Goal: Information Seeking & Learning: Learn about a topic

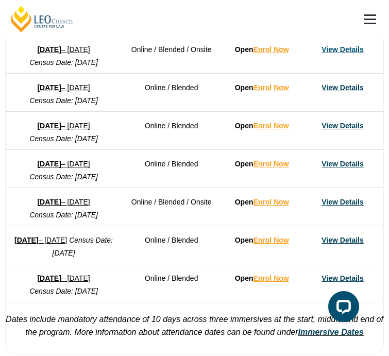
scroll to position [847, 0]
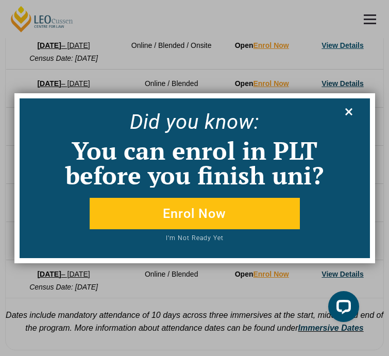
click at [351, 112] on icon at bounding box center [348, 111] width 11 height 11
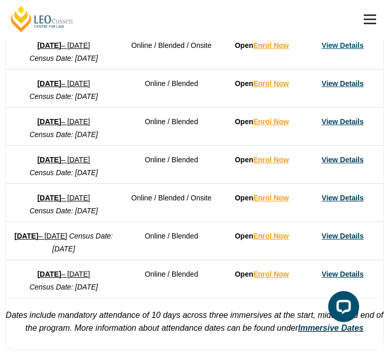
click at [340, 202] on link "View Details" at bounding box center [343, 198] width 42 height 8
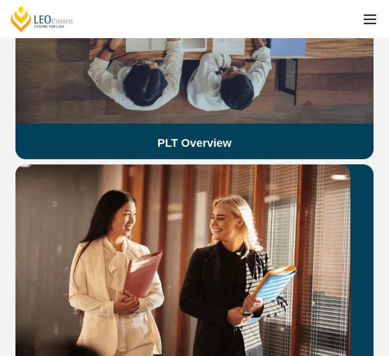
scroll to position [2698, 0]
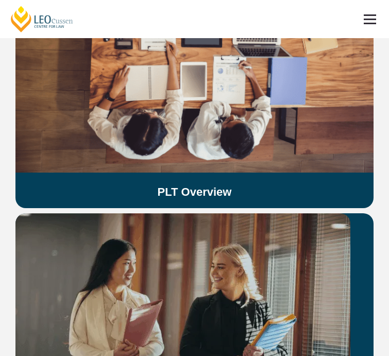
click at [146, 240] on img at bounding box center [182, 322] width 335 height 218
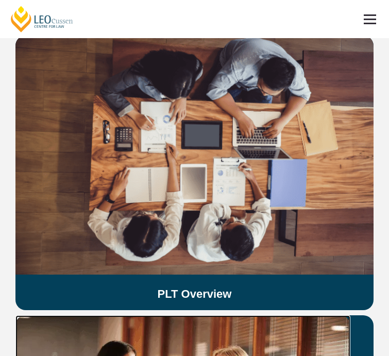
scroll to position [2583, 0]
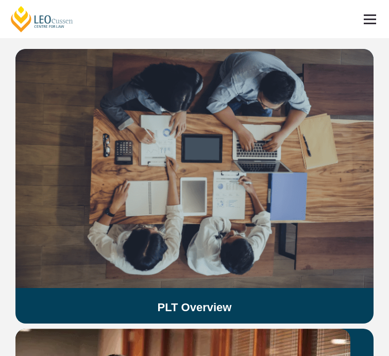
click at [146, 138] on img at bounding box center [194, 168] width 358 height 239
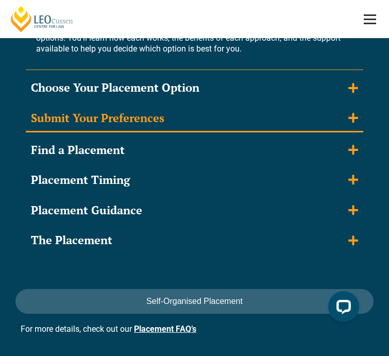
scroll to position [1743, 0]
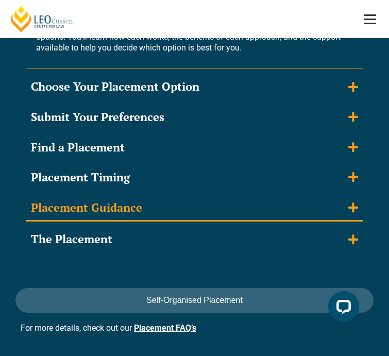
click at [184, 195] on summary "Placement Guidance" at bounding box center [195, 208] width 338 height 27
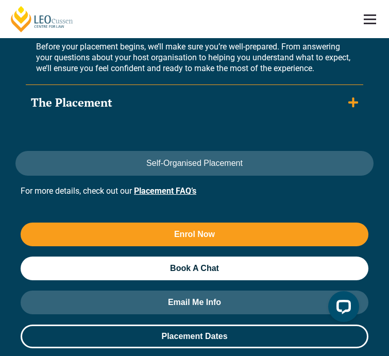
scroll to position [1864, 0]
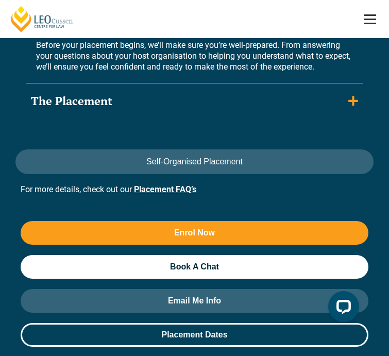
click at [170, 185] on link "Placement FAQ’s" at bounding box center [165, 190] width 62 height 10
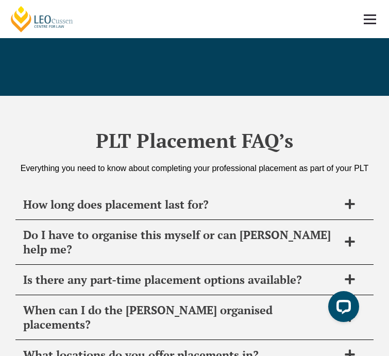
scroll to position [4729, 0]
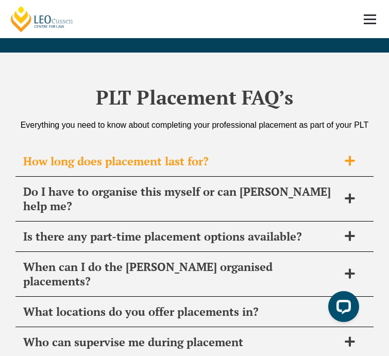
click at [186, 154] on span "How long does placement last for?" at bounding box center [181, 161] width 316 height 14
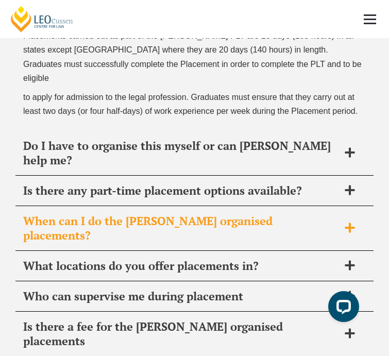
scroll to position [4885, 0]
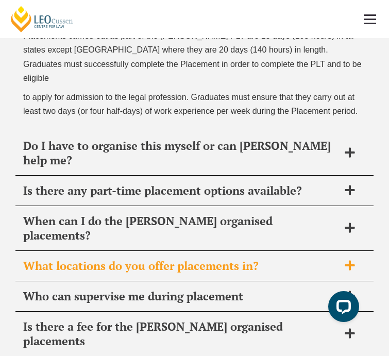
click at [219, 259] on span "What locations do you offer placements in?" at bounding box center [181, 266] width 316 height 14
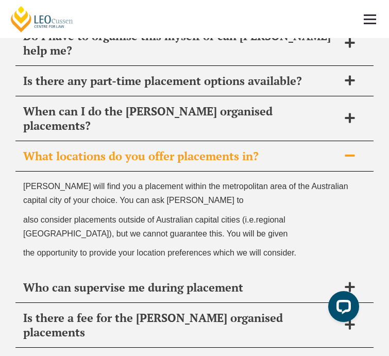
click at [159, 356] on span "Can I put this fee on FEE-HELP?" at bounding box center [181, 363] width 316 height 14
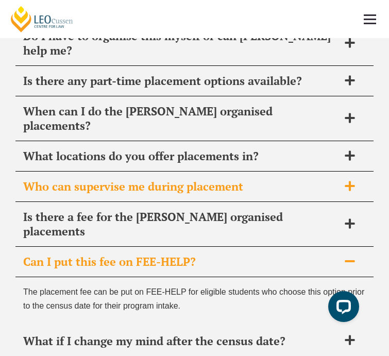
click at [161, 179] on span "Who can supervise me during placement" at bounding box center [181, 186] width 316 height 14
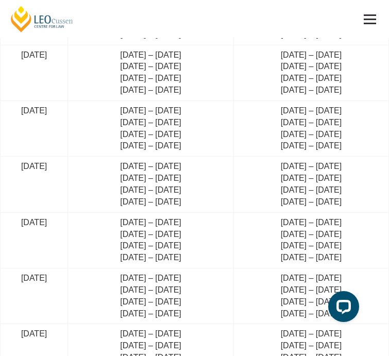
scroll to position [3604, 0]
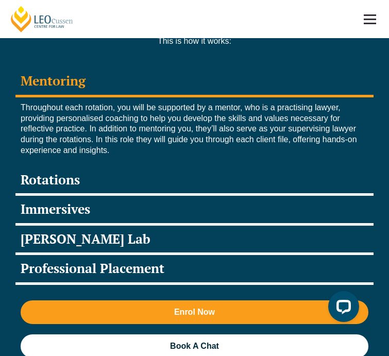
scroll to position [1978, 0]
click at [62, 166] on div "Rotations" at bounding box center [194, 181] width 358 height 30
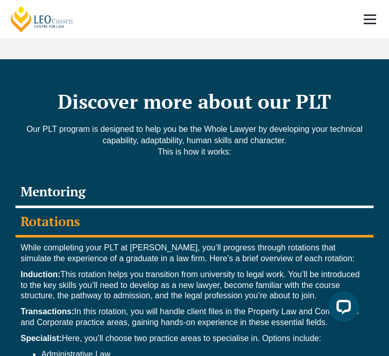
scroll to position [1865, 0]
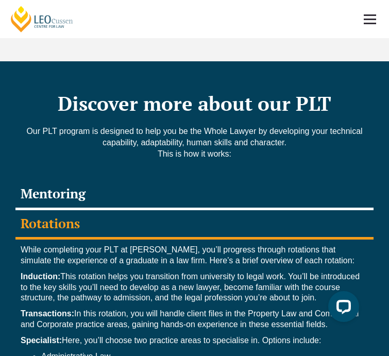
click at [43, 180] on div "Mentoring" at bounding box center [194, 195] width 358 height 30
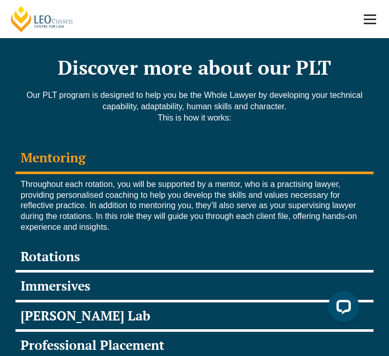
scroll to position [1908, 0]
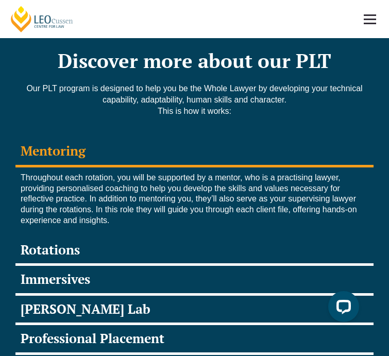
click at [58, 237] on div "Rotations" at bounding box center [194, 252] width 358 height 30
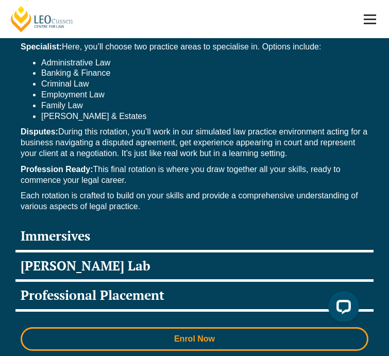
scroll to position [2158, 0]
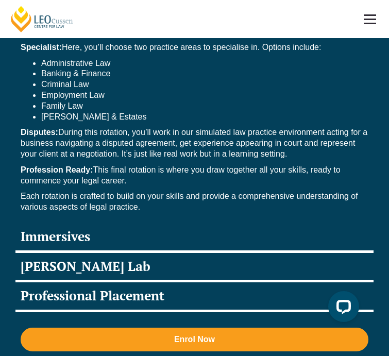
click at [67, 223] on div "Immersives" at bounding box center [194, 238] width 358 height 30
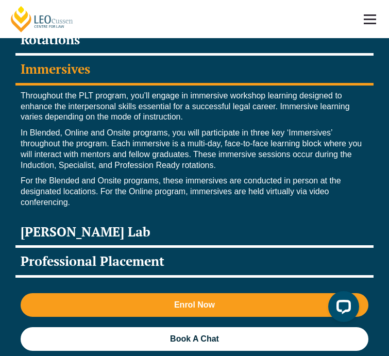
scroll to position [2039, 0]
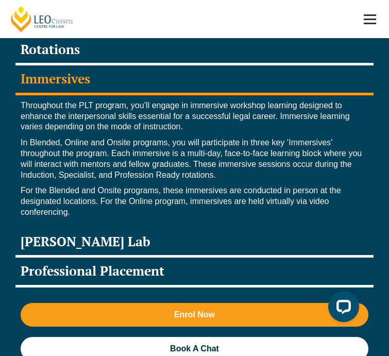
click at [71, 228] on div "Leo Justice Lab" at bounding box center [194, 243] width 358 height 30
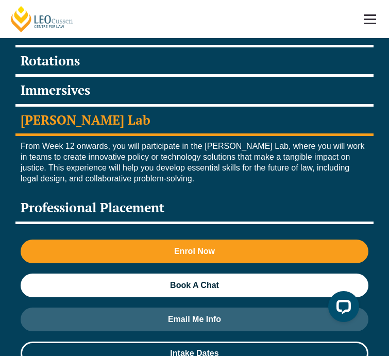
scroll to position [2021, 0]
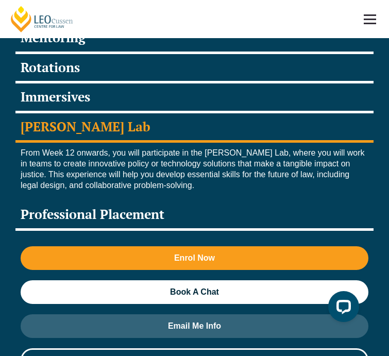
click at [66, 201] on div "Professional Placement" at bounding box center [194, 216] width 358 height 30
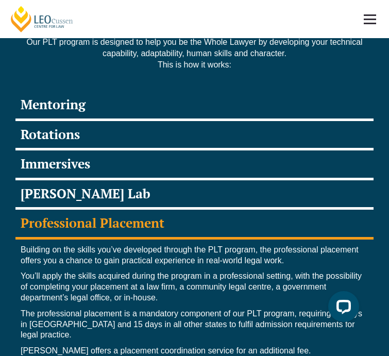
scroll to position [1928, 0]
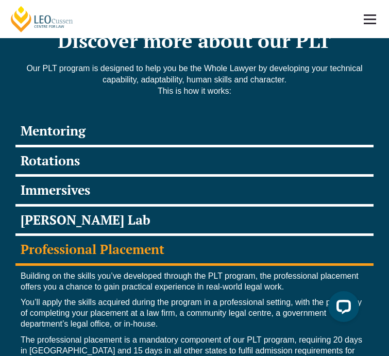
click at [45, 147] on div "Rotations" at bounding box center [194, 162] width 358 height 30
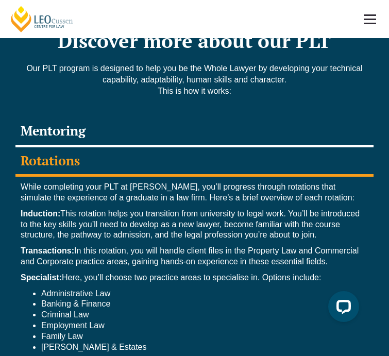
scroll to position [1942, 0]
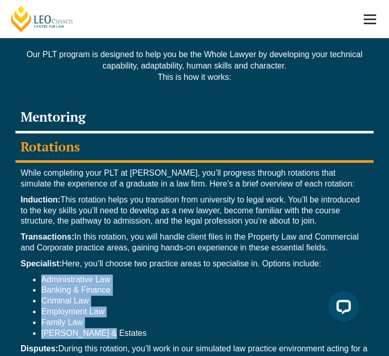
drag, startPoint x: 97, startPoint y: 299, endPoint x: 20, endPoint y: 241, distance: 97.1
click at [20, 241] on div "While completing your PLT at Leo Cussen, you’ll progress through rotations that…" at bounding box center [194, 301] width 358 height 277
copy ul "Administrative Law Banking & Finance Criminal Law Employment Law Family Law Wil…"
click at [97, 328] on li "[PERSON_NAME] & Estates" at bounding box center [204, 333] width 327 height 11
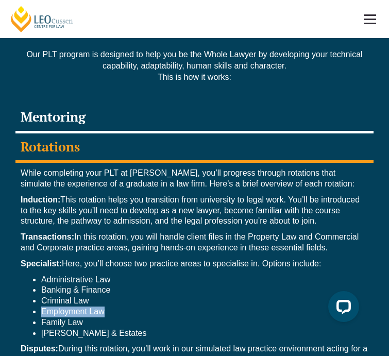
drag, startPoint x: 111, startPoint y: 283, endPoint x: 19, endPoint y: 283, distance: 91.8
click at [19, 283] on div "While completing your PLT at Leo Cussen, you’ll progress through rotations that…" at bounding box center [194, 301] width 358 height 277
click at [144, 307] on li "Employment Law" at bounding box center [204, 312] width 327 height 11
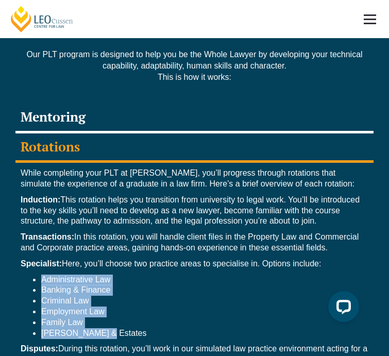
drag, startPoint x: 104, startPoint y: 302, endPoint x: 24, endPoint y: 242, distance: 99.8
click at [24, 242] on div "While completing your PLT at Leo Cussen, you’ll progress through rotations that…" at bounding box center [194, 301] width 358 height 277
copy ul "Administrative Law Banking & Finance Criminal Law Employment Law Family Law Wil…"
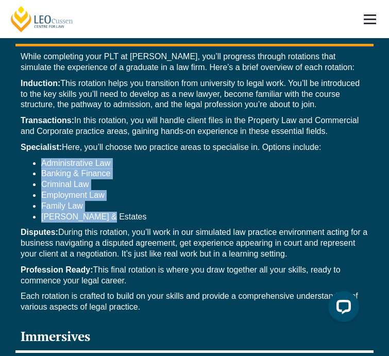
scroll to position [2064, 0]
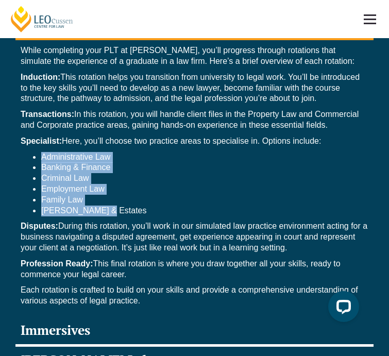
click at [132, 221] on p "Disputes: During this rotation, you’ll work in our simulated law practice envir…" at bounding box center [195, 237] width 348 height 32
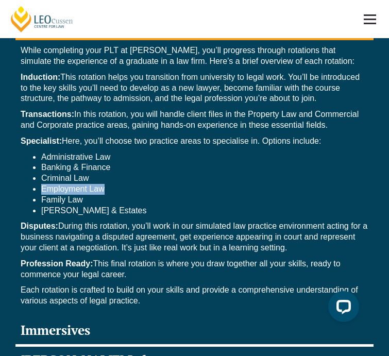
drag, startPoint x: 114, startPoint y: 155, endPoint x: 35, endPoint y: 155, distance: 79.9
click at [41, 184] on li "Employment Law" at bounding box center [204, 189] width 327 height 11
click at [102, 173] on li "Criminal Law" at bounding box center [204, 178] width 327 height 11
drag, startPoint x: 118, startPoint y: 137, endPoint x: 53, endPoint y: 137, distance: 64.9
click at [53, 162] on li "Banking & Finance" at bounding box center [204, 167] width 327 height 11
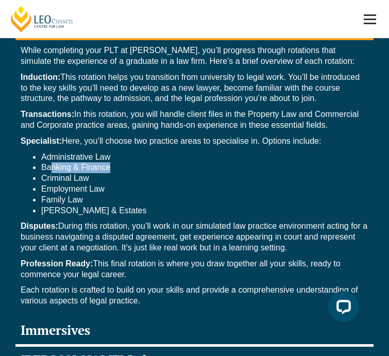
click at [120, 173] on li "Criminal Law" at bounding box center [204, 178] width 327 height 11
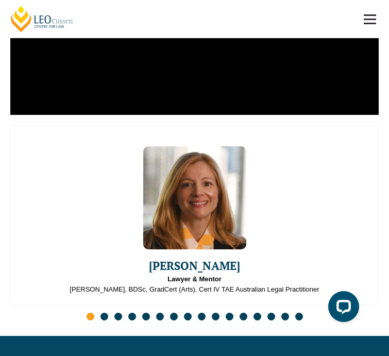
scroll to position [3711, 0]
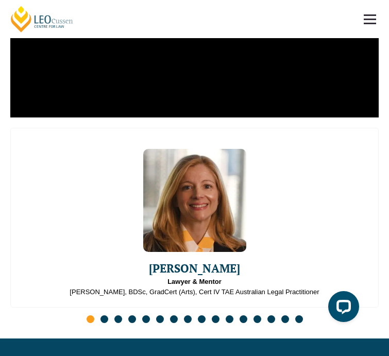
click at [199, 260] on span "Emma Ladakis" at bounding box center [195, 268] width 368 height 17
click at [216, 214] on img "1 / 16" at bounding box center [194, 200] width 103 height 103
click at [208, 260] on span "Emma Ladakis" at bounding box center [195, 268] width 368 height 17
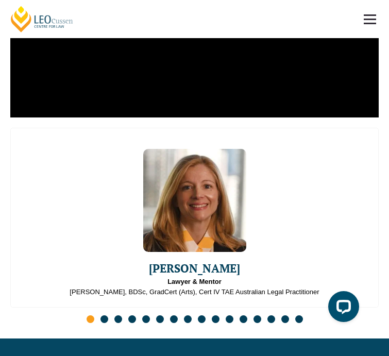
click at [208, 260] on span "Emma Ladakis" at bounding box center [195, 268] width 368 height 17
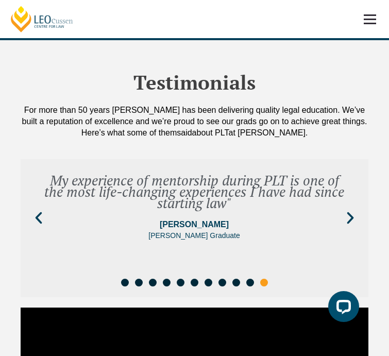
scroll to position [4906, 0]
click at [345, 210] on icon "Next slide" at bounding box center [350, 217] width 15 height 15
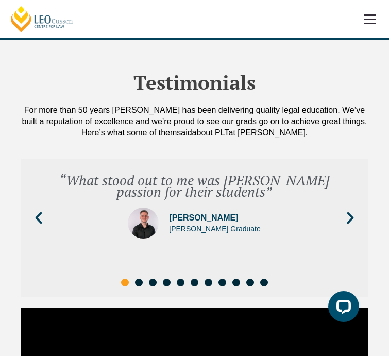
click at [345, 210] on icon "Next slide" at bounding box center [350, 217] width 15 height 15
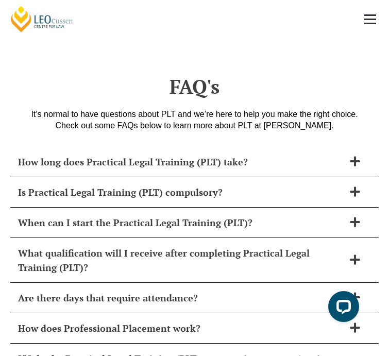
scroll to position [6255, 0]
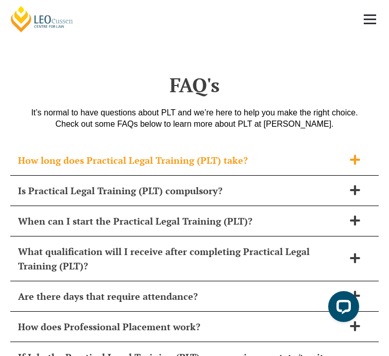
click at [149, 153] on span "How long does Practical Legal Training (PLT) take?" at bounding box center [181, 160] width 326 height 14
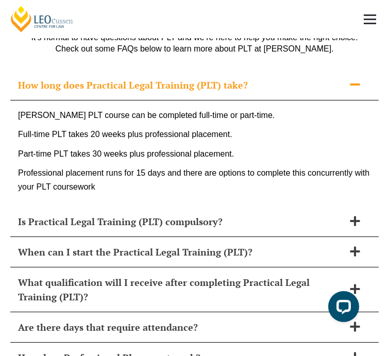
scroll to position [6336, 0]
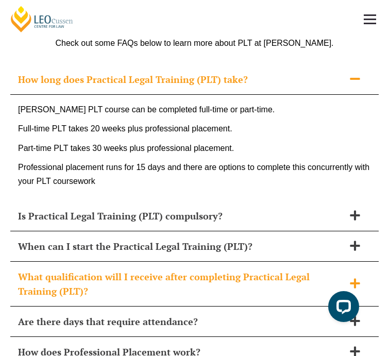
click at [236, 262] on div "What qualification will I receive after completing Practical Legal Training (PL…" at bounding box center [194, 284] width 369 height 45
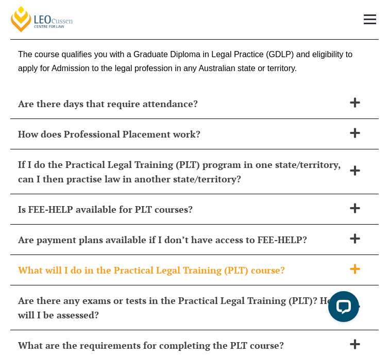
scroll to position [6510, 0]
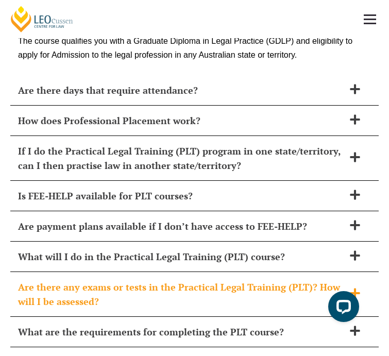
click at [162, 280] on span "Are there any exams or tests in the Practical Legal Training (PLT)? How will I …" at bounding box center [181, 294] width 326 height 29
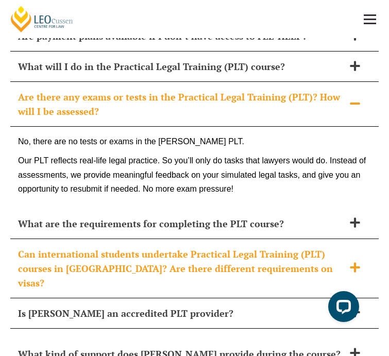
scroll to position [6705, 0]
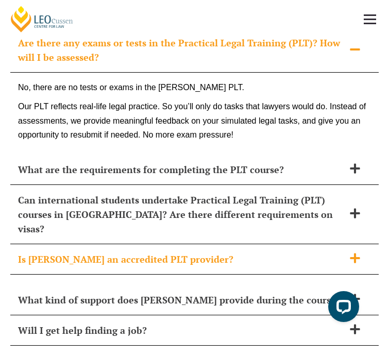
click at [131, 252] on span "Is Leo Cussen an accredited PLT provider?" at bounding box center [181, 259] width 326 height 14
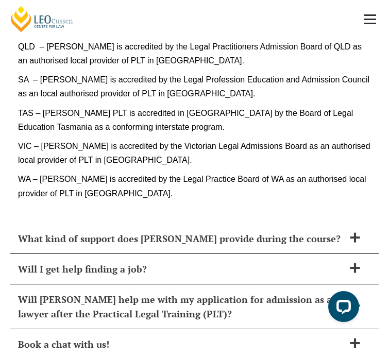
scroll to position [7016, 0]
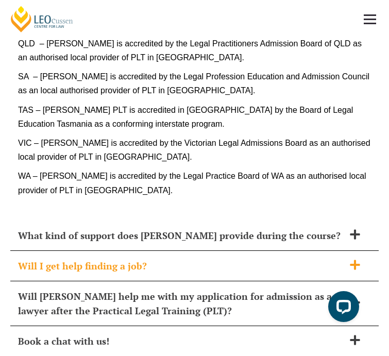
click at [120, 251] on div "Will I get help finding a job?" at bounding box center [194, 266] width 369 height 30
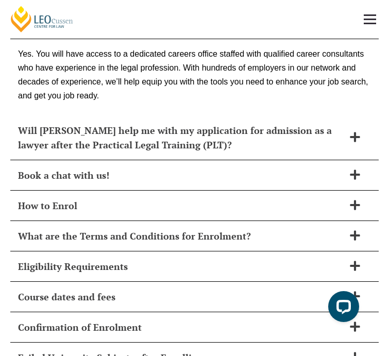
scroll to position [7291, 0]
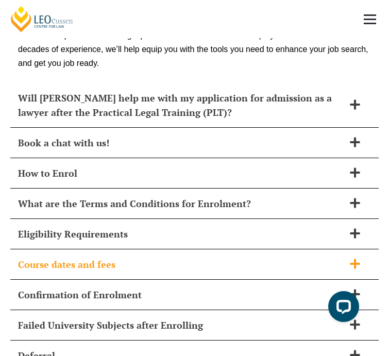
click at [129, 249] on div "Course dates and fees" at bounding box center [194, 264] width 369 height 30
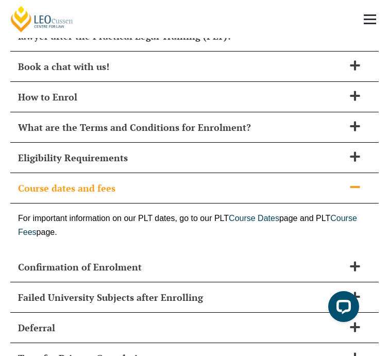
scroll to position [7389, 0]
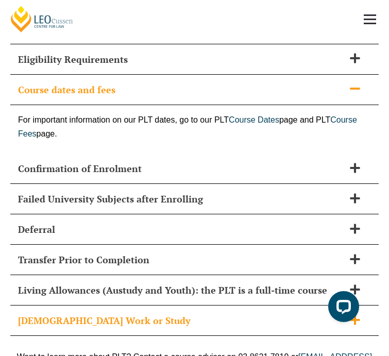
click at [71, 313] on span "Part-Time Work or Study" at bounding box center [181, 320] width 326 height 14
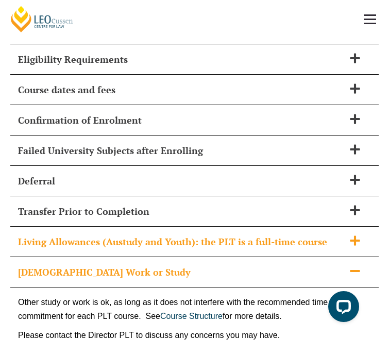
click at [98, 235] on span "Living Allowances (Austudy and Youth): the PLT is a full-time course" at bounding box center [181, 242] width 326 height 14
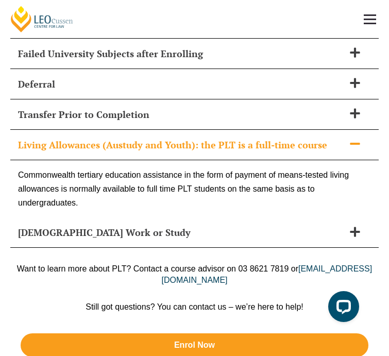
scroll to position [7489, 0]
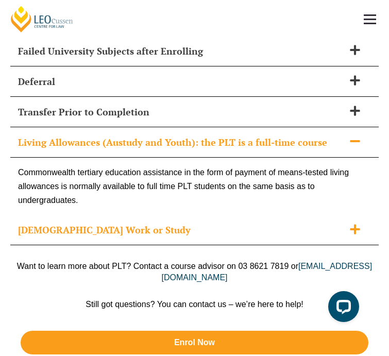
click at [80, 223] on span "Part-Time Work or Study" at bounding box center [181, 230] width 326 height 14
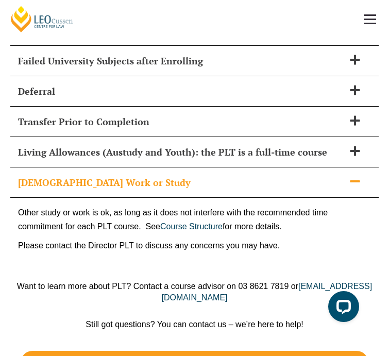
scroll to position [7478, 0]
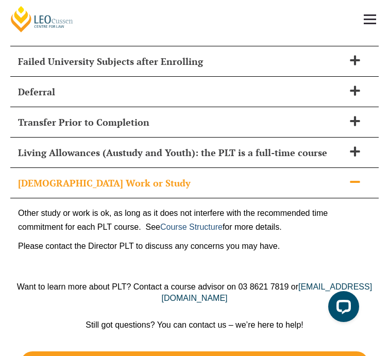
click at [182, 223] on link "Course Structure" at bounding box center [191, 227] width 62 height 9
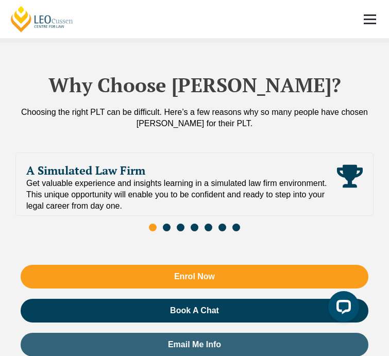
scroll to position [3089, 0]
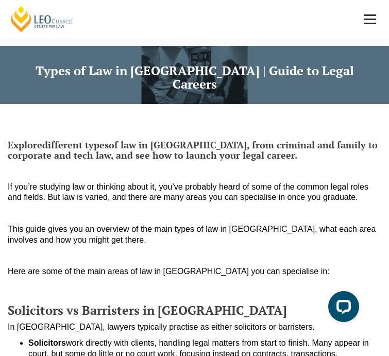
click at [371, 23] on span at bounding box center [370, 24] width 12 height 2
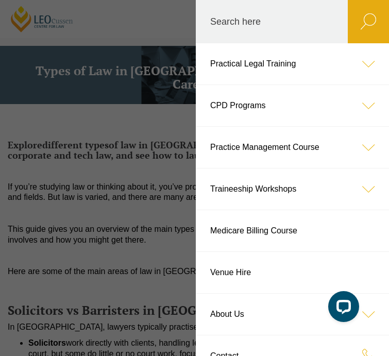
click at [115, 38] on header "Leo Cussen Centre for Law Search here Practical Legal Training Our Practical Le…" at bounding box center [194, 19] width 389 height 38
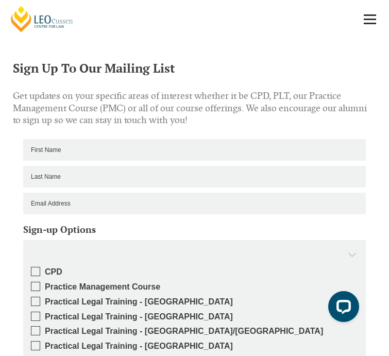
scroll to position [1567, 0]
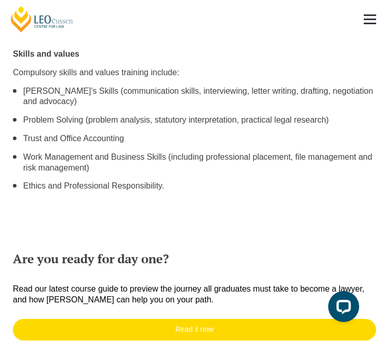
click at [232, 319] on link "Read it now" at bounding box center [194, 330] width 363 height 22
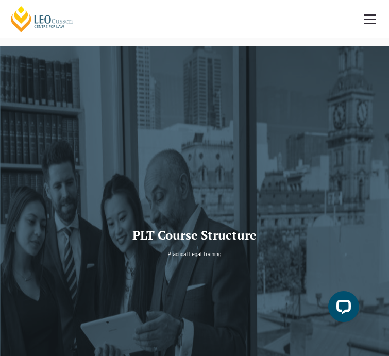
click at [371, 19] on span at bounding box center [370, 20] width 12 height 2
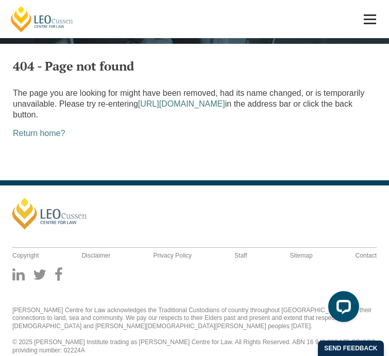
scroll to position [391, 0]
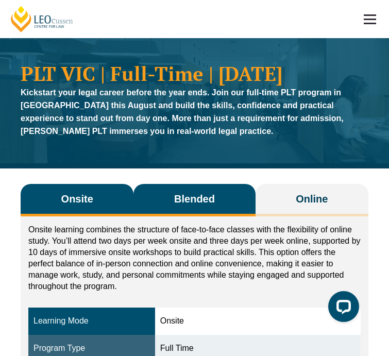
click at [239, 193] on button "Blended" at bounding box center [195, 200] width 122 height 32
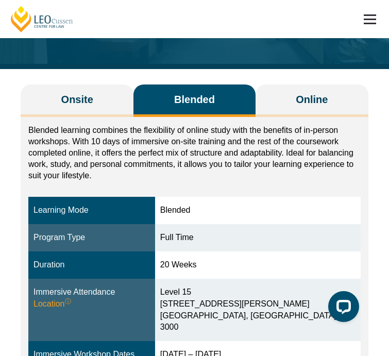
scroll to position [114, 0]
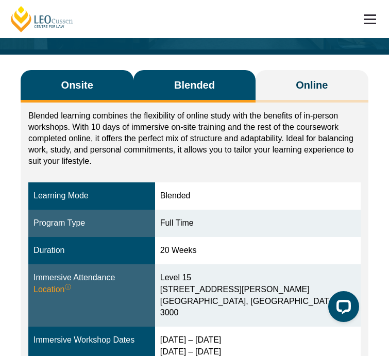
click at [65, 89] on span "Onsite" at bounding box center [77, 85] width 32 height 14
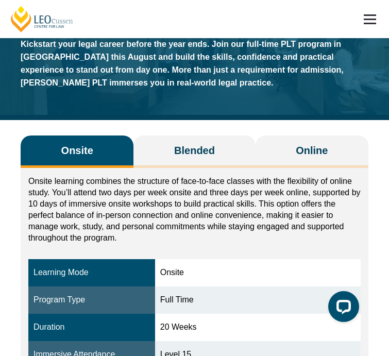
scroll to position [37, 0]
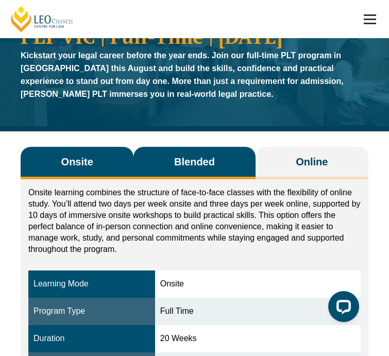
click at [196, 155] on span "Blended" at bounding box center [194, 162] width 41 height 14
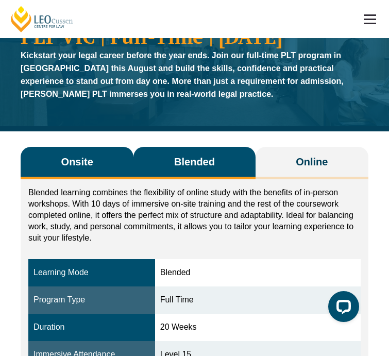
click at [70, 162] on span "Onsite" at bounding box center [77, 162] width 32 height 14
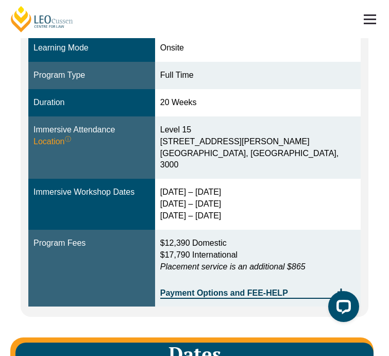
scroll to position [274, 0]
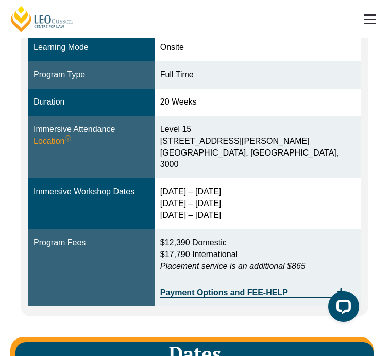
click at [238, 250] on span "$17,790 International" at bounding box center [198, 254] width 77 height 9
drag, startPoint x: 269, startPoint y: 239, endPoint x: 172, endPoint y: 238, distance: 96.9
click at [171, 238] on tr "Program Fees $12,390 Domestic $17,790 International Placement service is an add…" at bounding box center [194, 267] width 332 height 77
click at [252, 237] on p "$12,390 Domestic $17,790 International Placement service is an additional $865" at bounding box center [257, 255] width 195 height 36
drag, startPoint x: 264, startPoint y: 238, endPoint x: 184, endPoint y: 237, distance: 79.9
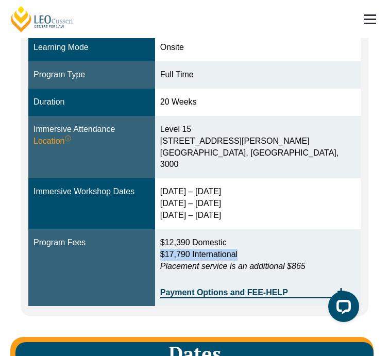
click at [184, 237] on p "$12,390 Domestic $17,790 International Placement service is an additional $865" at bounding box center [257, 255] width 195 height 36
copy span "$17,790 International"
click at [326, 254] on p "$12,390 Domestic $17,790 International Placement service is an additional $865" at bounding box center [257, 255] width 195 height 36
click at [306, 262] on em "Placement service is an additional $865" at bounding box center [232, 266] width 145 height 9
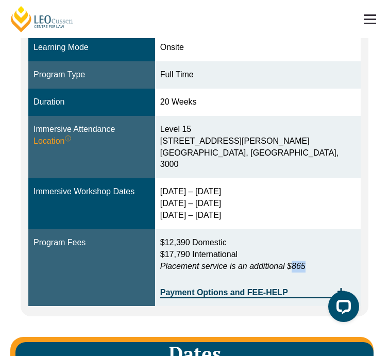
click at [306, 262] on em "Placement service is an additional $865" at bounding box center [232, 266] width 145 height 9
drag, startPoint x: 333, startPoint y: 251, endPoint x: 312, endPoint y: 252, distance: 20.7
click at [313, 252] on p "$12,390 Domestic $17,790 International Placement service is an additional $865" at bounding box center [257, 255] width 195 height 36
copy em "$865"
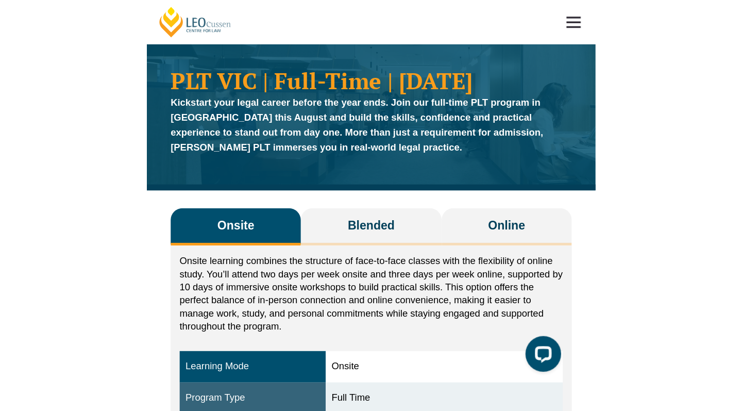
scroll to position [3, 0]
